Goal: Task Accomplishment & Management: Manage account settings

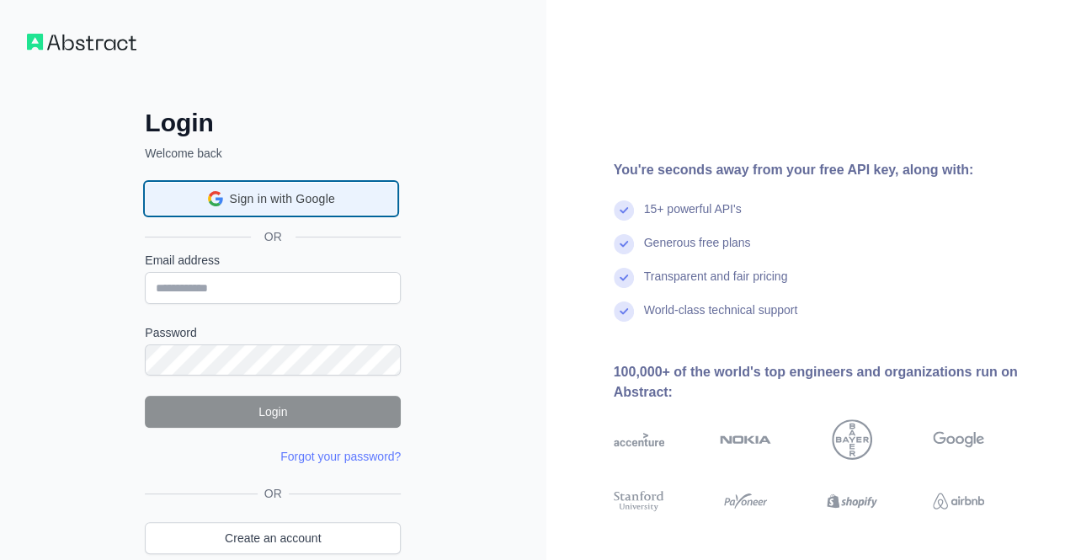
click at [191, 195] on div "Sign in with Google Sign in with Google. Opens in new tab" at bounding box center [271, 199] width 231 height 32
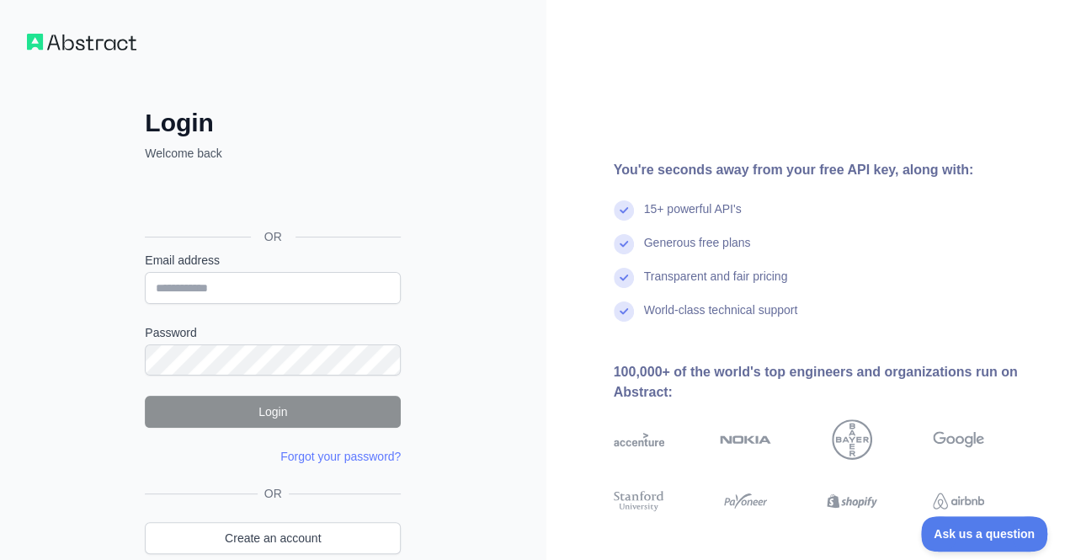
click at [1028, 181] on div "You're seconds away from your free API key, along with: 15+ powerful API's Gene…" at bounding box center [805, 321] width 519 height 323
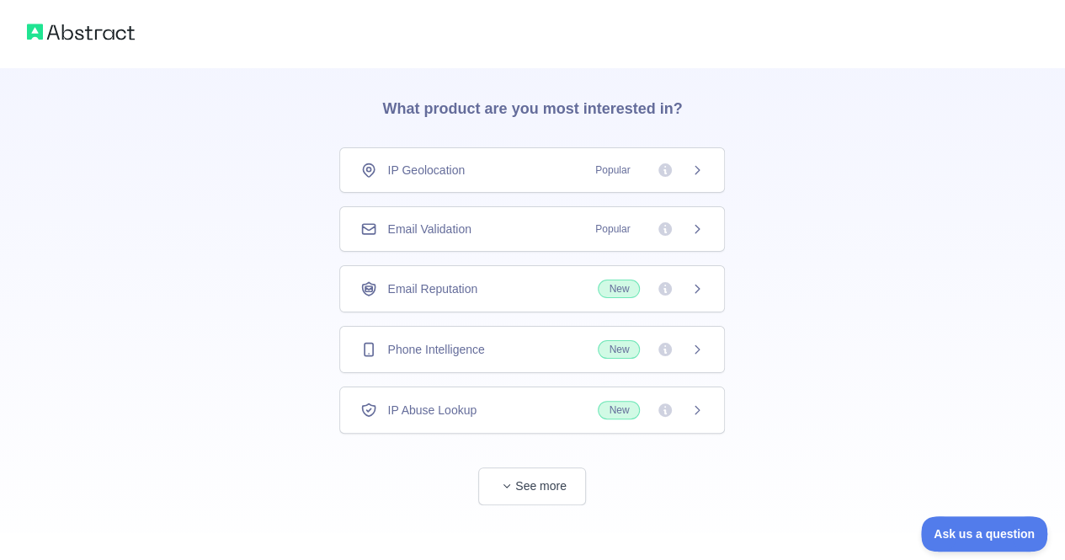
scroll to position [56, 0]
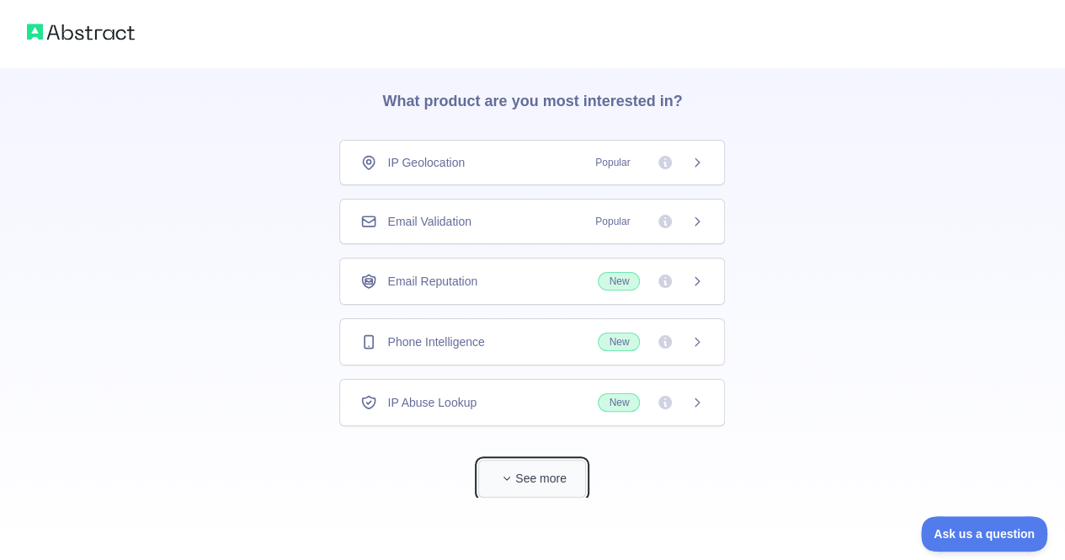
click at [503, 460] on button "See more" at bounding box center [532, 479] width 108 height 38
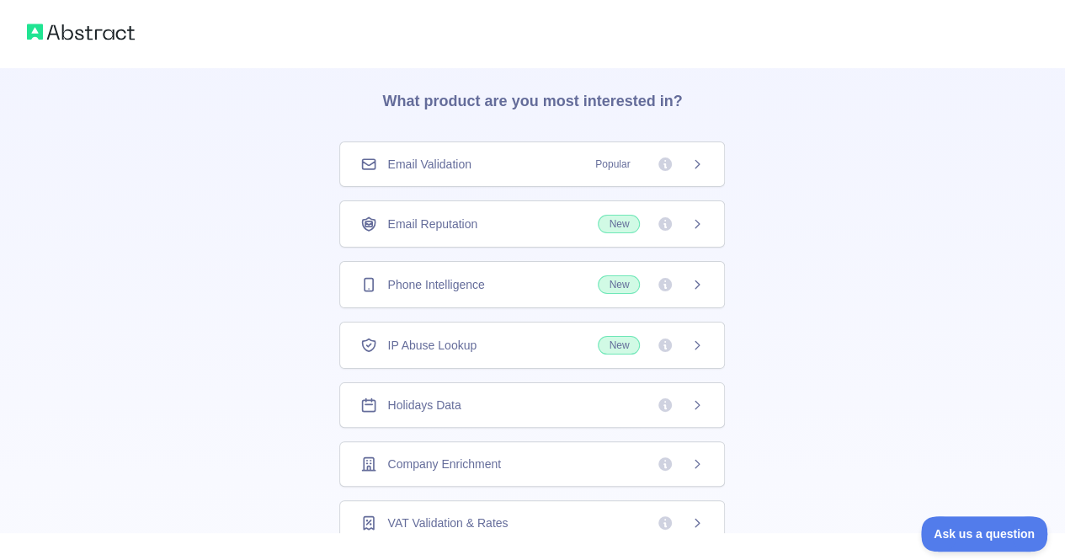
click at [831, 352] on div "👋 Welcome! Please answer the following questions to improve your experience. Wh…" at bounding box center [532, 479] width 1065 height 1071
click at [444, 402] on span "Holidays Data" at bounding box center [423, 404] width 73 height 17
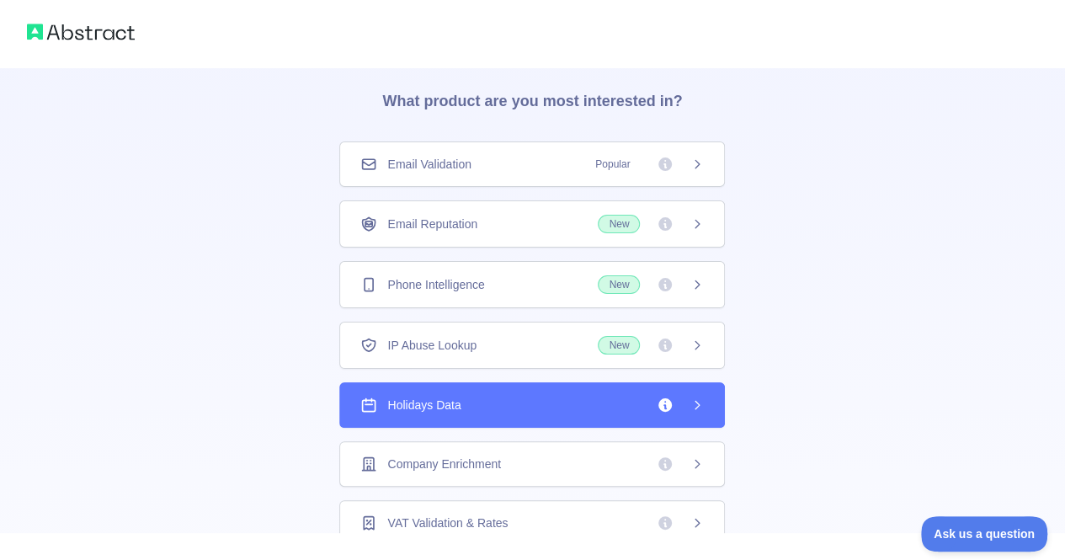
scroll to position [128, 0]
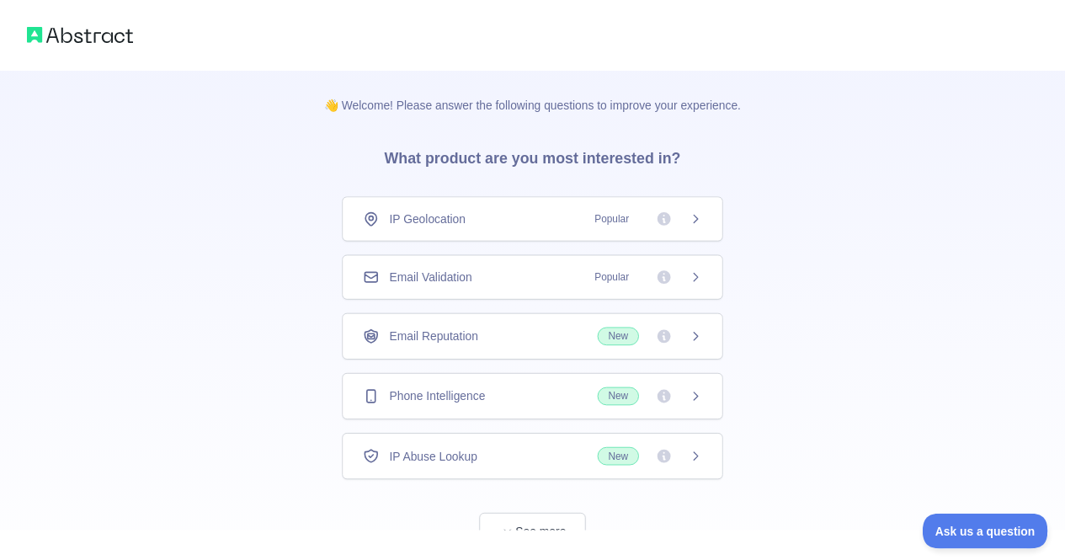
scroll to position [56, 0]
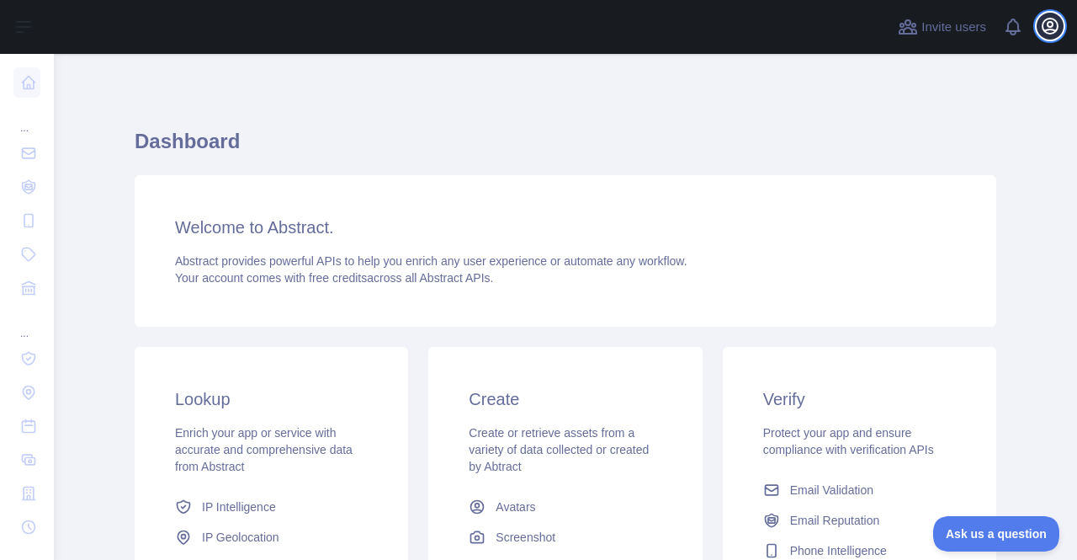
click at [1047, 24] on icon "button" at bounding box center [1050, 26] width 20 height 20
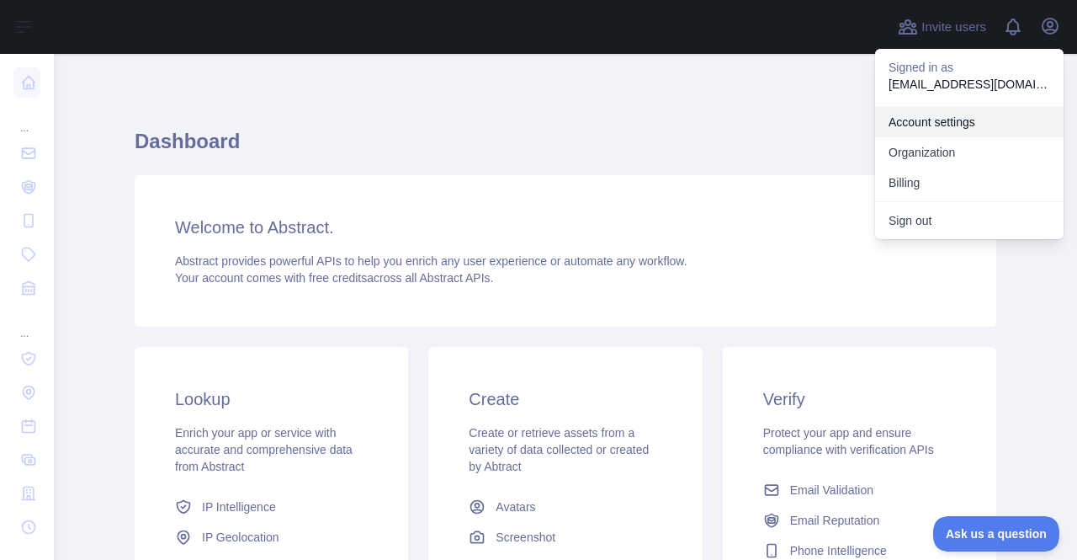
click at [999, 112] on link "Account settings" at bounding box center [969, 122] width 189 height 30
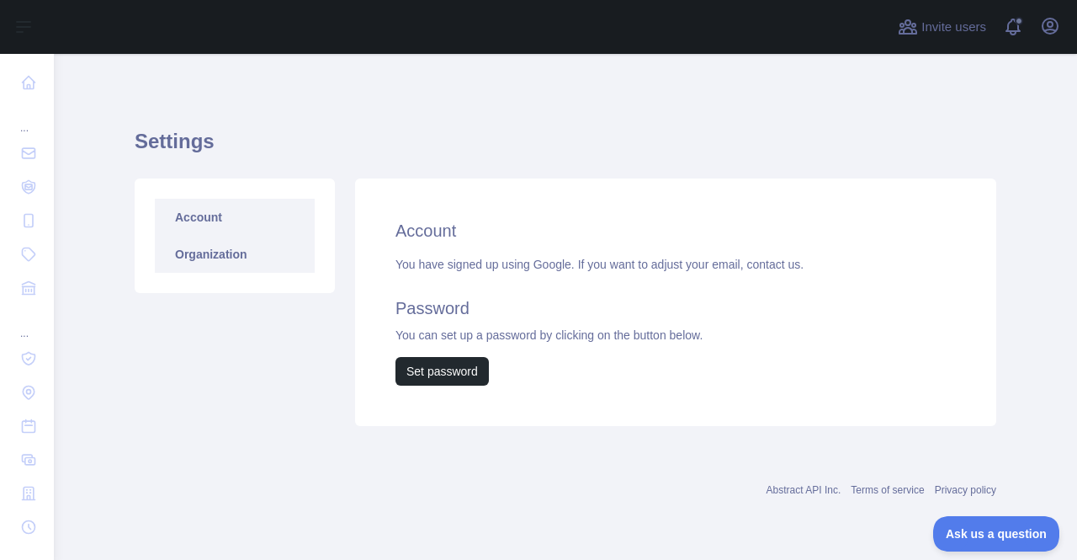
click at [270, 252] on link "Organization" at bounding box center [235, 254] width 160 height 37
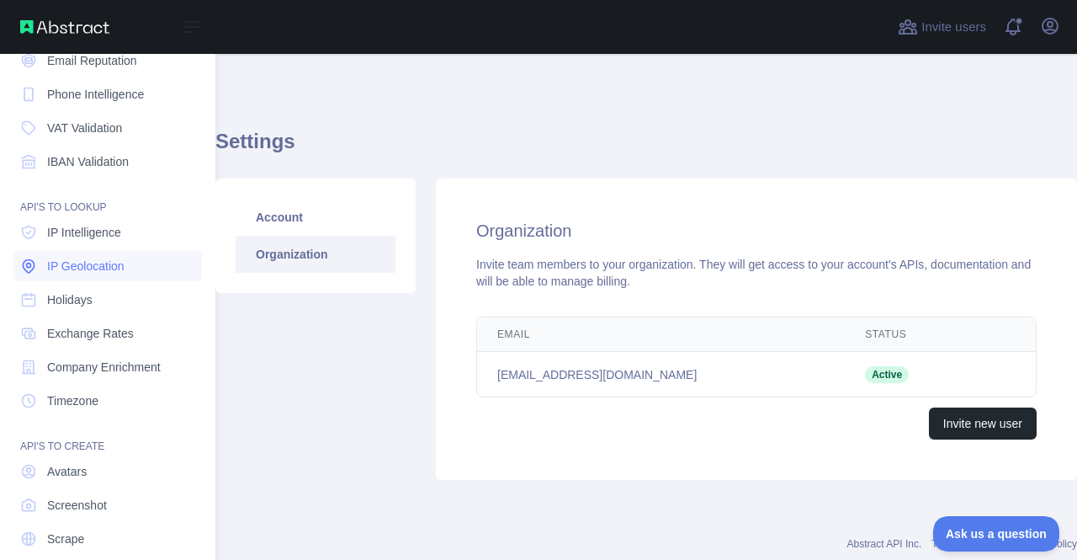
scroll to position [180, 0]
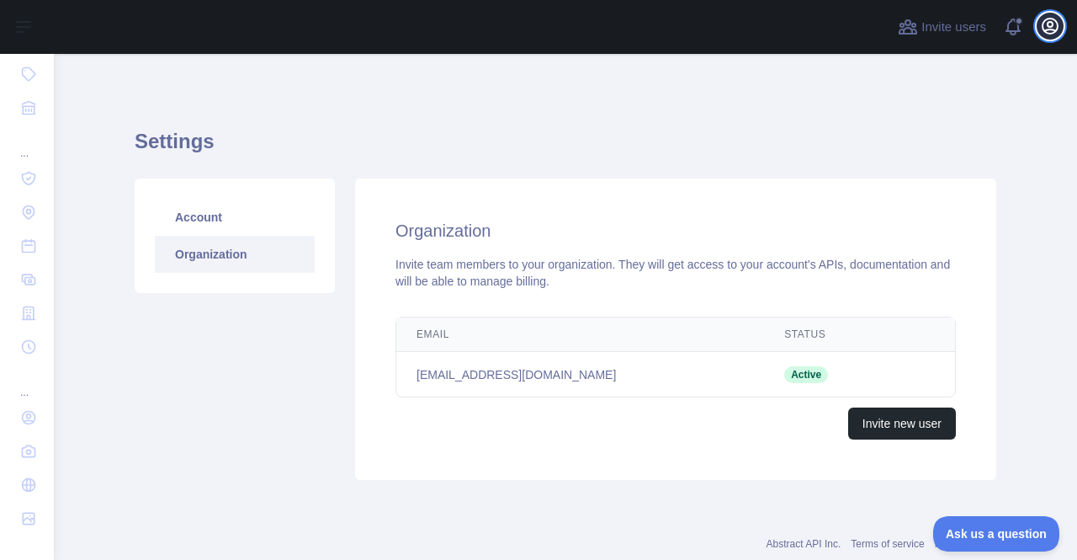
click at [1049, 30] on icon "button" at bounding box center [1050, 26] width 15 height 15
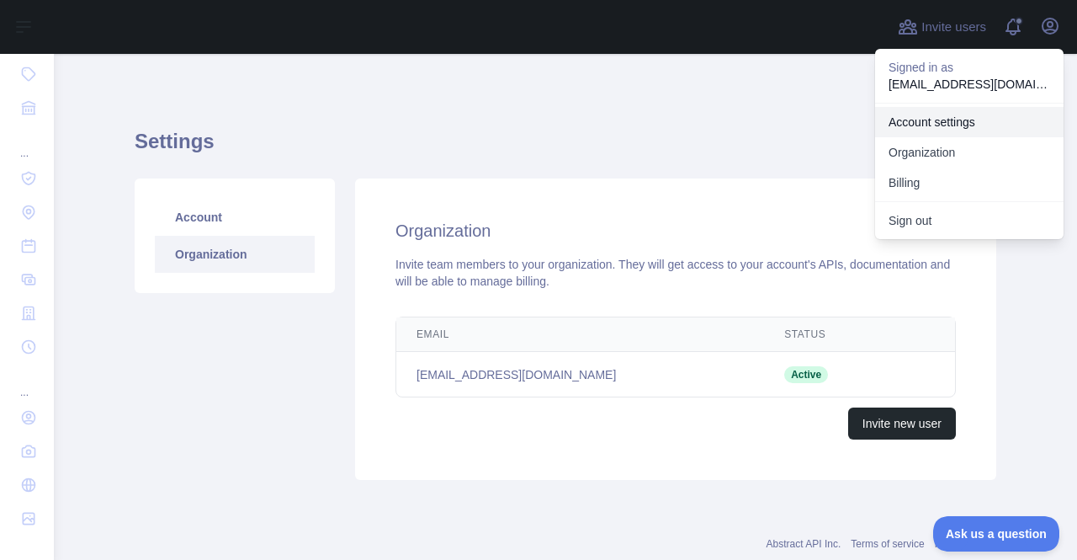
click at [976, 108] on link "Account settings" at bounding box center [969, 122] width 189 height 30
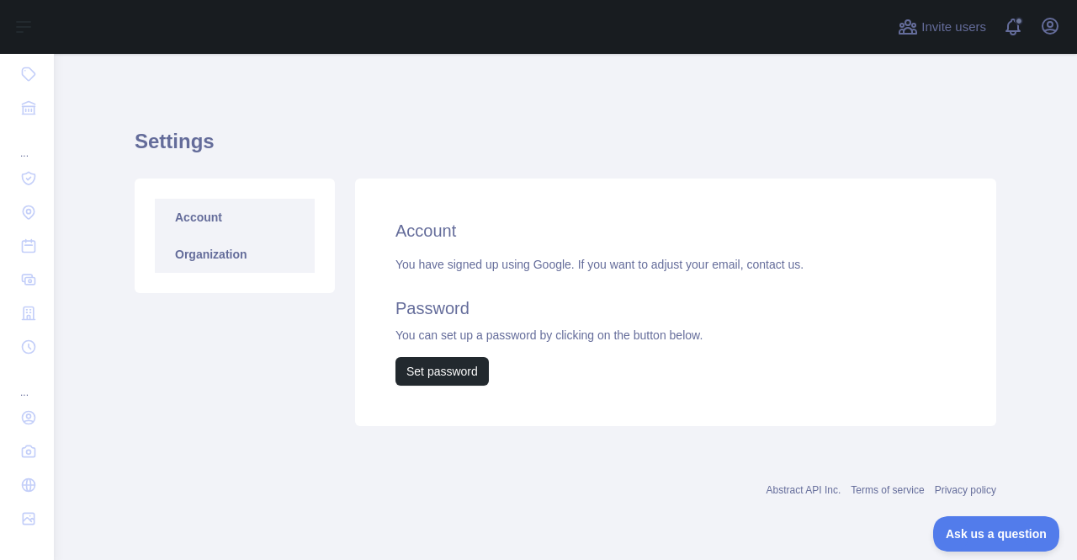
click at [201, 240] on link "Organization" at bounding box center [235, 254] width 160 height 37
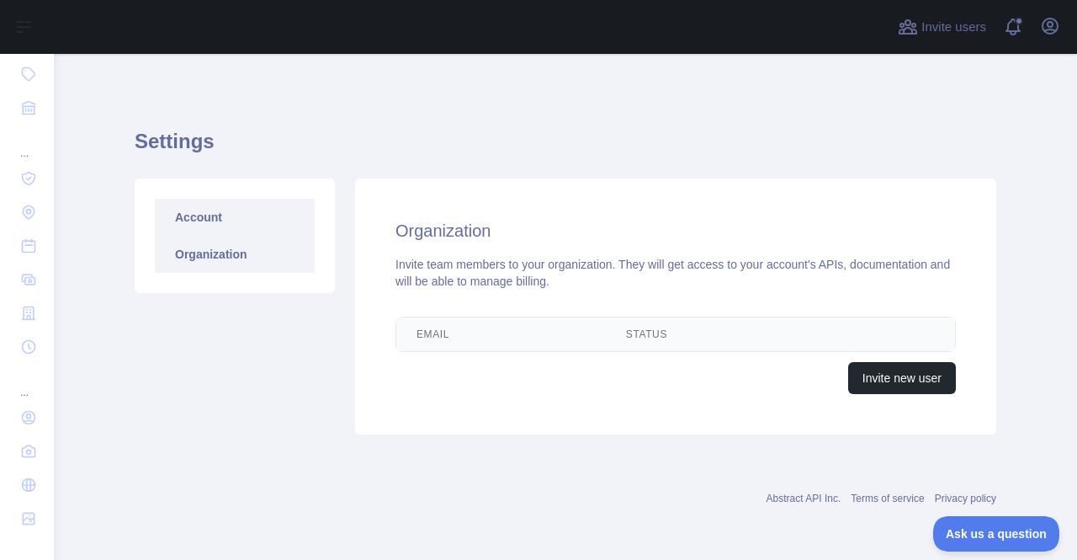
click at [235, 229] on link "Account" at bounding box center [235, 217] width 160 height 37
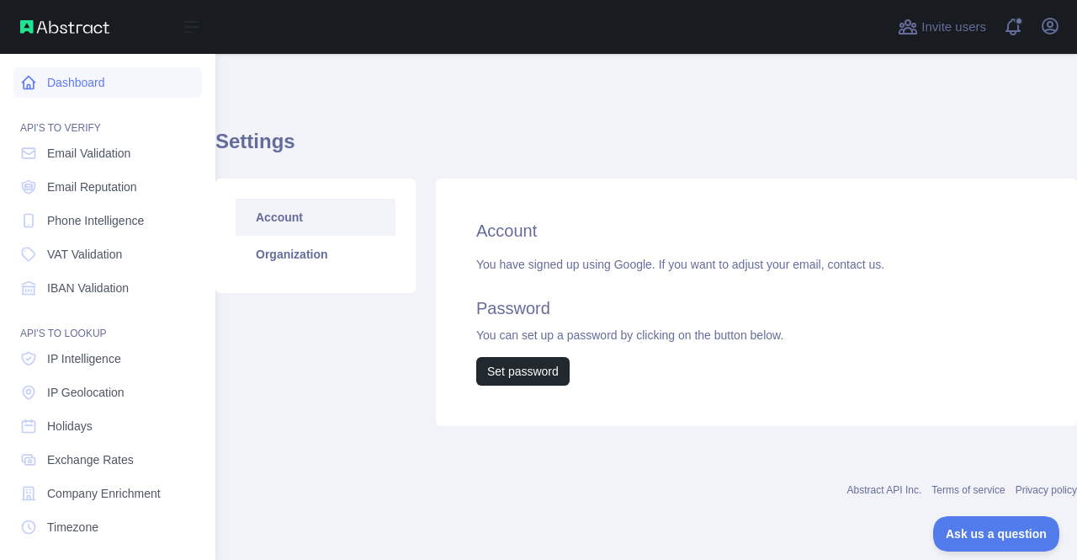
click at [157, 93] on link "Dashboard" at bounding box center [107, 82] width 189 height 30
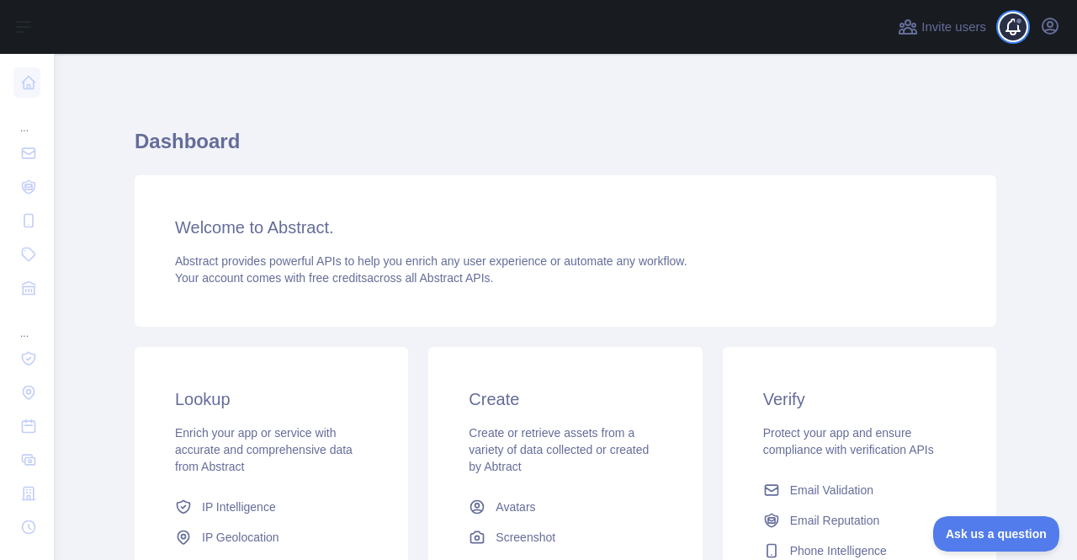
click at [1021, 21] on span at bounding box center [1019, 21] width 8 height 8
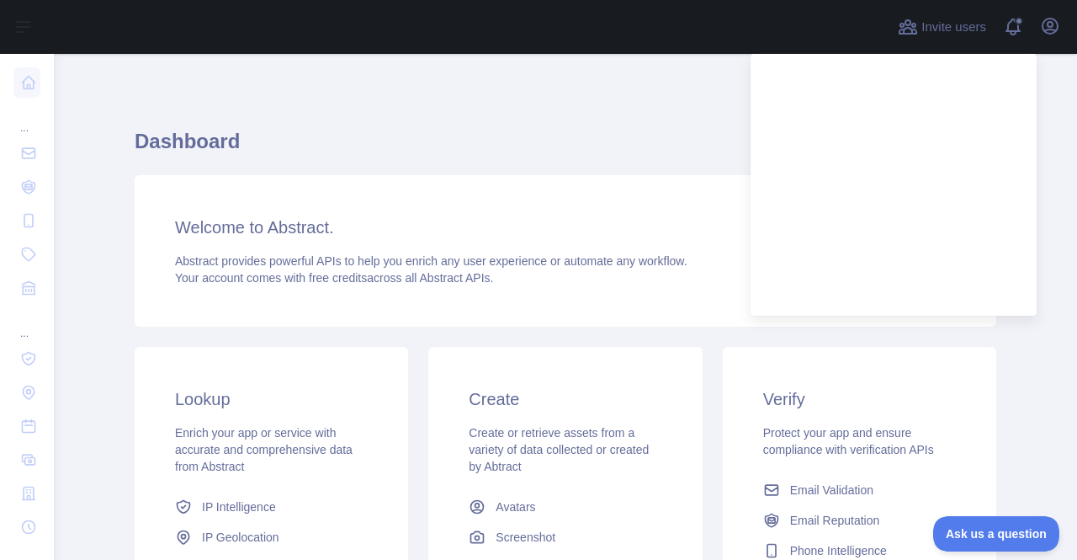
click at [1064, 23] on div "Invite users View notifications Open user menu" at bounding box center [565, 27] width 1023 height 54
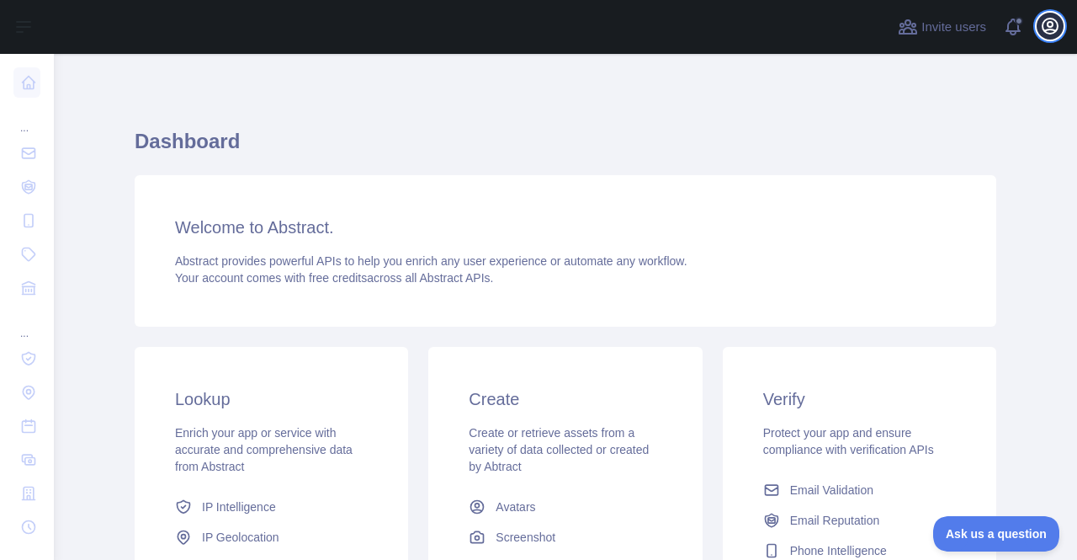
click at [1060, 20] on button "Open user menu" at bounding box center [1050, 26] width 27 height 27
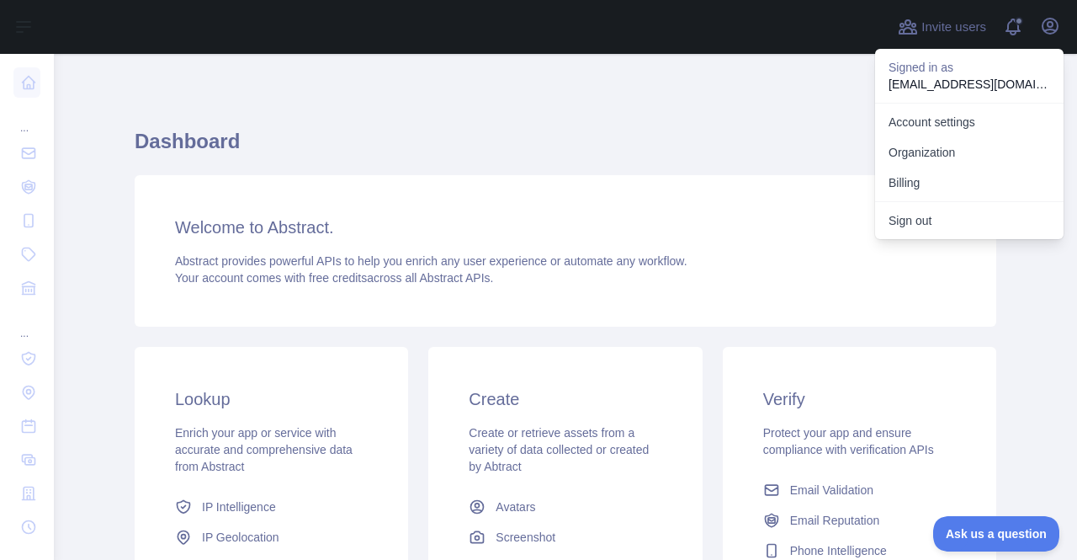
click at [947, 72] on p "Signed in as" at bounding box center [970, 67] width 162 height 17
click at [993, 78] on p "dmclahore79@gmail.com" at bounding box center [970, 84] width 162 height 17
click at [995, 78] on p "dmclahore79@gmail.com" at bounding box center [970, 84] width 162 height 17
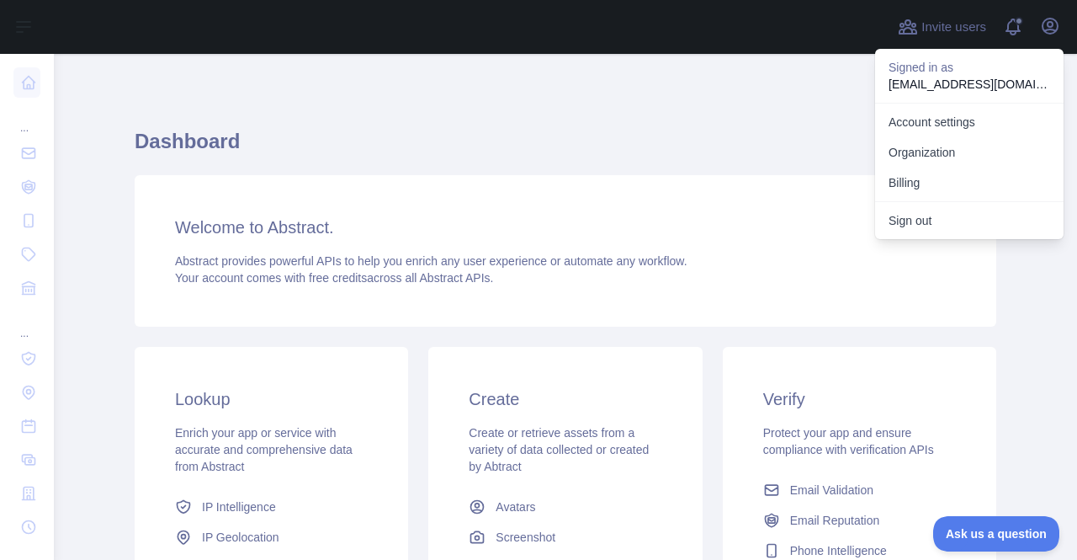
click at [803, 177] on div "Welcome to Abstract. Abstract provides powerful APIs to help you enrich any use…" at bounding box center [566, 250] width 862 height 151
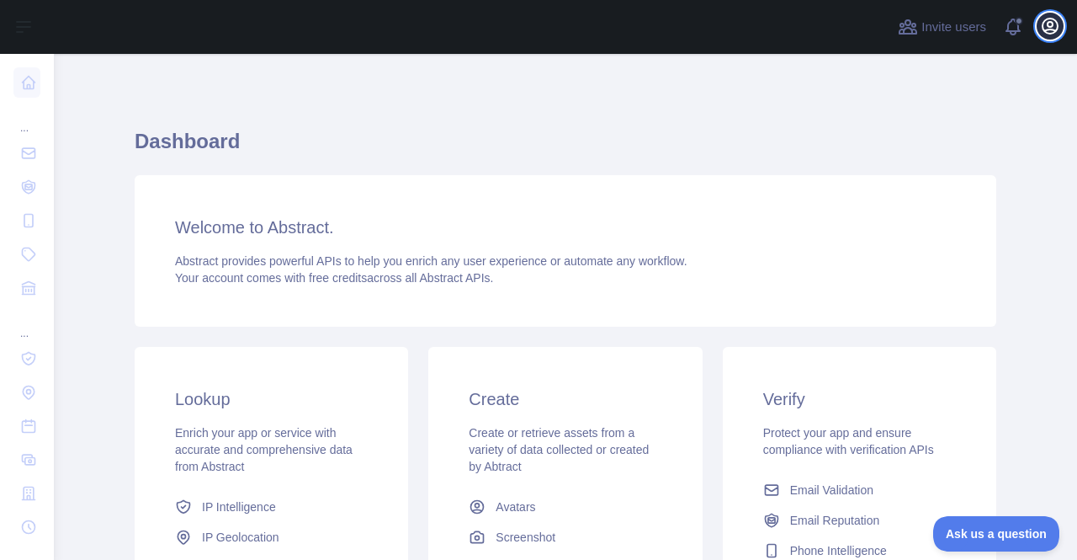
click at [1055, 26] on icon "button" at bounding box center [1050, 26] width 20 height 20
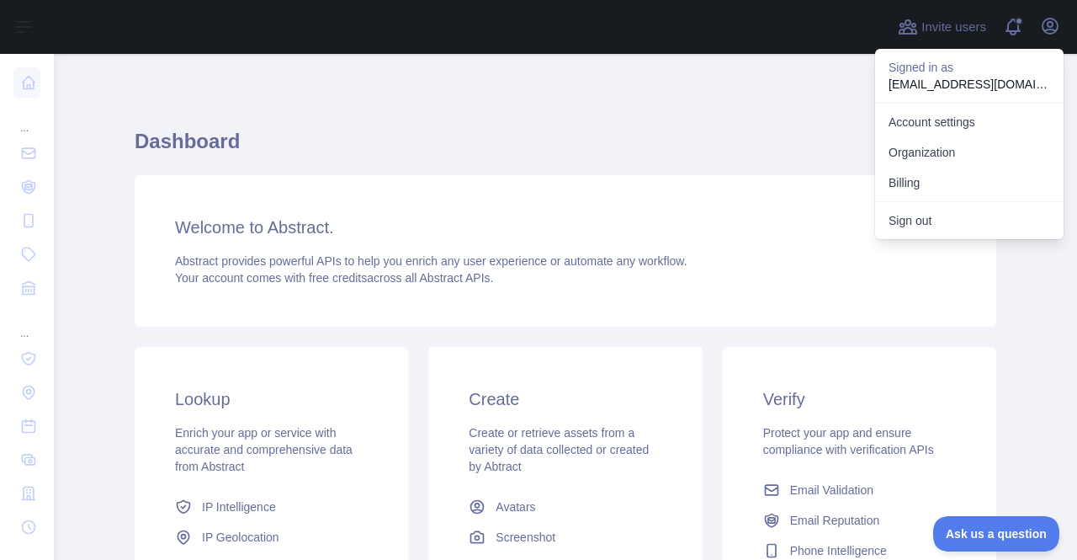
click at [968, 226] on button "Sign out" at bounding box center [969, 220] width 189 height 30
